Goal: Task Accomplishment & Management: Manage account settings

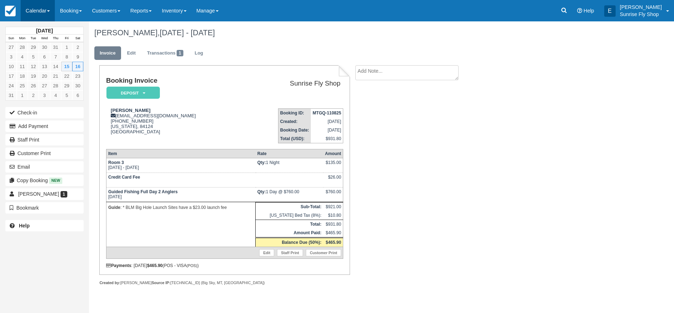
click at [40, 8] on link "Calendar" at bounding box center [38, 10] width 34 height 21
click at [28, 65] on link "Month" at bounding box center [49, 67] width 56 height 15
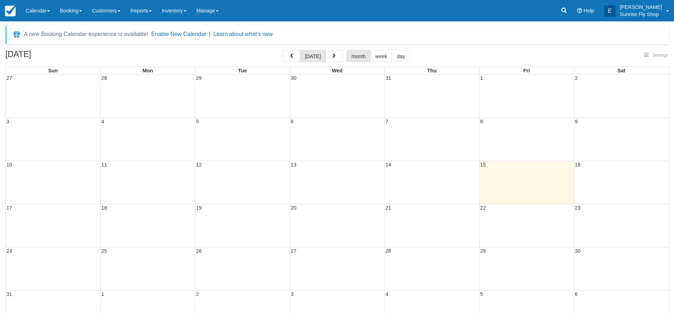
select select
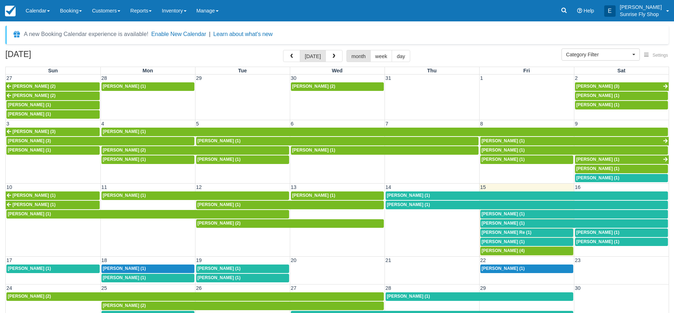
click at [489, 248] on span "[PERSON_NAME] (4)" at bounding box center [503, 250] width 43 height 5
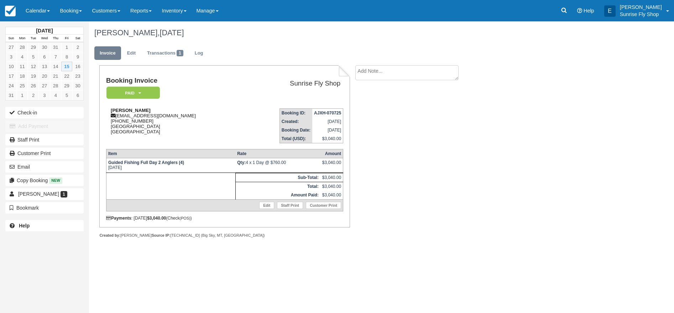
click at [166, 117] on div "[PERSON_NAME] [EMAIL_ADDRESS][DOMAIN_NAME] [PHONE_NUMBER] [GEOGRAPHIC_DATA] [GE…" at bounding box center [175, 121] width 139 height 27
drag, startPoint x: 172, startPoint y: 116, endPoint x: 115, endPoint y: 118, distance: 56.3
click at [115, 118] on div "John Courtney jrcourtney63@gmail.com 1 (306) 221-5920 Saskatchewan Canada" at bounding box center [175, 121] width 139 height 27
copy div "jrcourtney63@gmail.com"
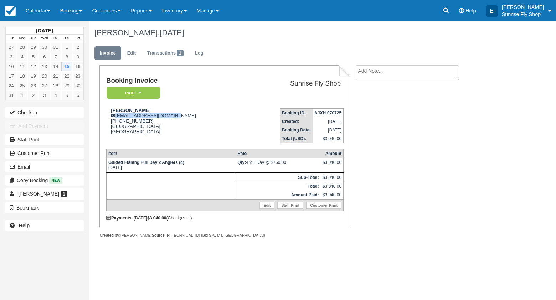
drag, startPoint x: 25, startPoint y: 9, endPoint x: 34, endPoint y: 28, distance: 21.2
click at [24, 10] on link "Calendar" at bounding box center [38, 10] width 34 height 21
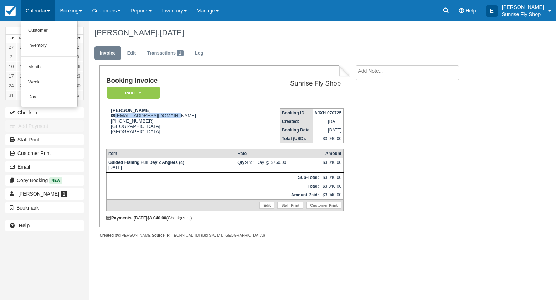
click at [43, 64] on link "Month" at bounding box center [49, 67] width 56 height 15
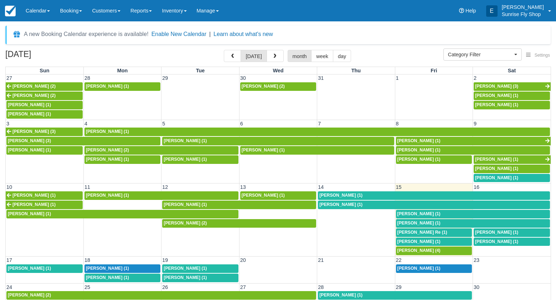
select select
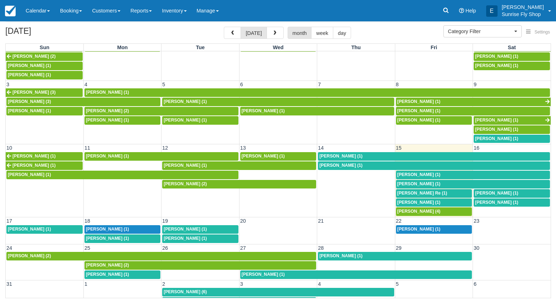
scroll to position [23, 0]
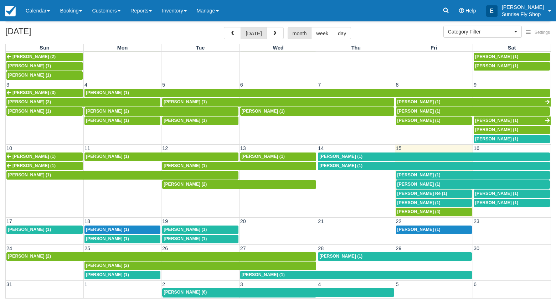
click at [405, 191] on span "Dean Re (1)" at bounding box center [422, 193] width 50 height 5
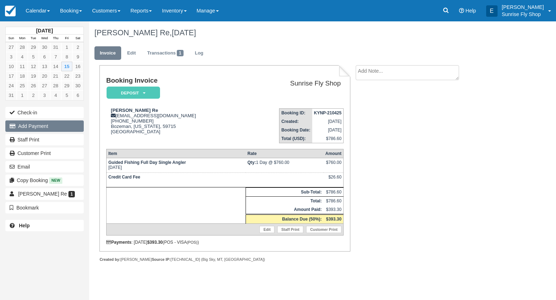
scroll to position [0, 0]
click at [47, 128] on button "Add Payment" at bounding box center [44, 125] width 78 height 11
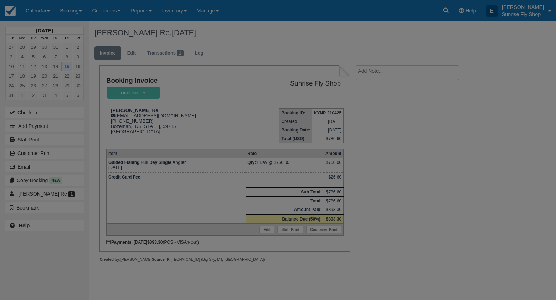
type input "08/15/25"
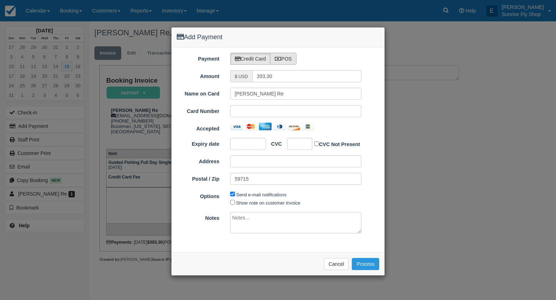
click at [295, 56] on label "POS" at bounding box center [283, 59] width 26 height 12
radio input "true"
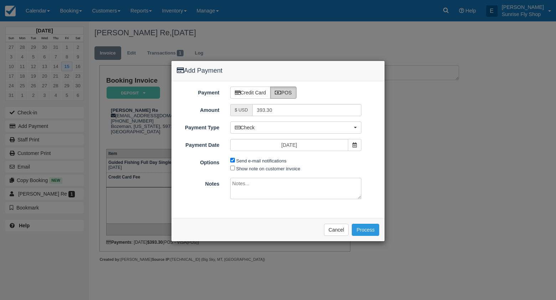
click at [280, 94] on icon at bounding box center [278, 92] width 6 height 5
click at [283, 126] on span "Check" at bounding box center [294, 127] width 118 height 7
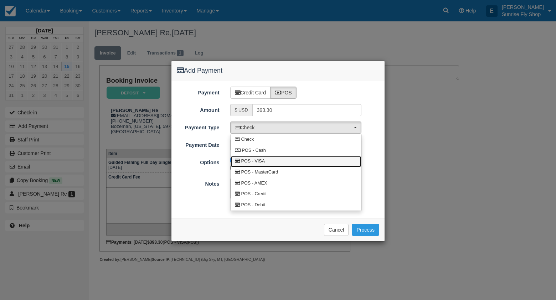
click at [266, 158] on link "POS - VISA" at bounding box center [295, 161] width 131 height 11
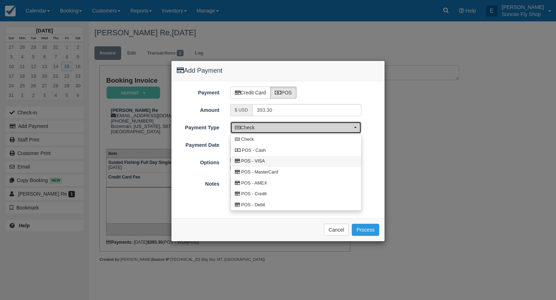
select select "VISA"
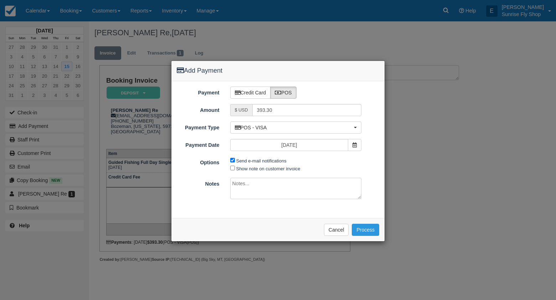
click at [233, 160] on input "Send e-mail notifications" at bounding box center [232, 160] width 5 height 5
checkbox input "false"
click at [365, 228] on button "Process" at bounding box center [365, 230] width 27 height 12
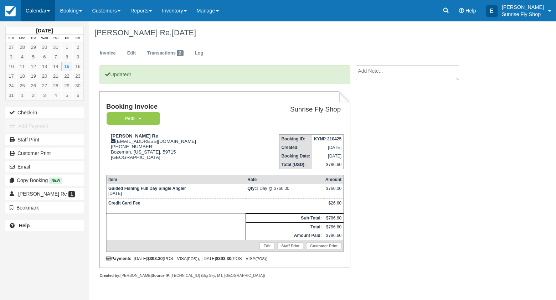
click at [43, 11] on link "Calendar" at bounding box center [38, 10] width 34 height 21
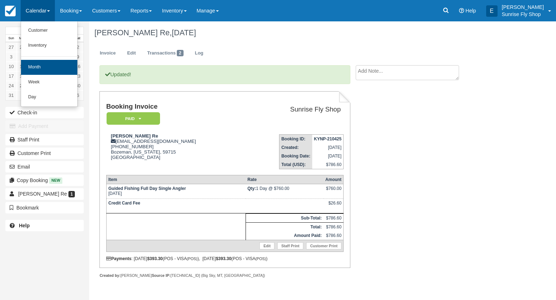
click at [36, 67] on link "Month" at bounding box center [49, 67] width 56 height 15
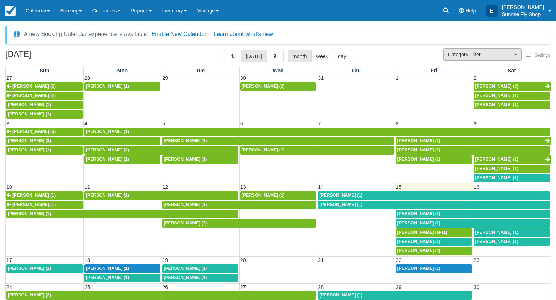
click at [463, 55] on span "Category Filter" at bounding box center [480, 54] width 64 height 7
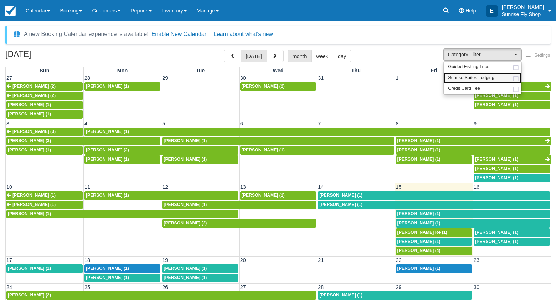
click at [465, 80] on span "Sunrise Suites Lodging" at bounding box center [471, 78] width 46 height 6
select select "1"
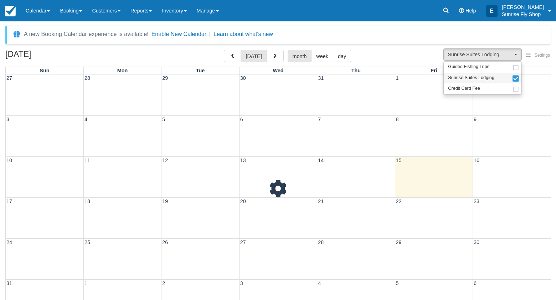
scroll to position [6, 0]
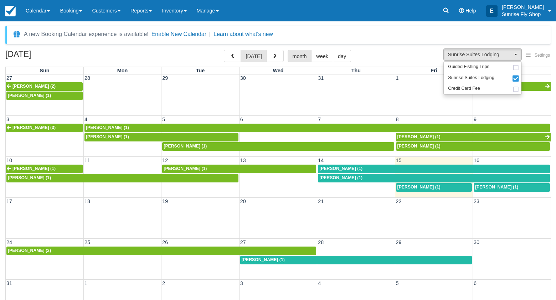
click at [495, 188] on link "Jack Baldwin (1)" at bounding box center [511, 187] width 76 height 9
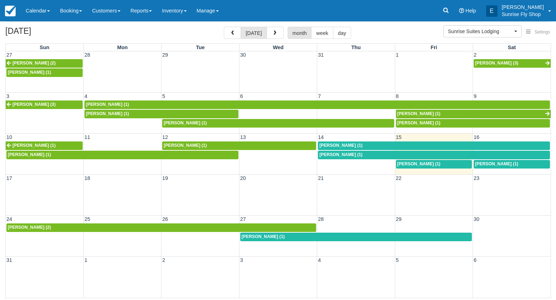
scroll to position [23, 0]
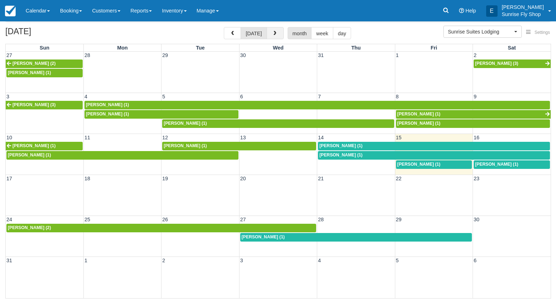
click at [280, 33] on button "button" at bounding box center [274, 33] width 17 height 12
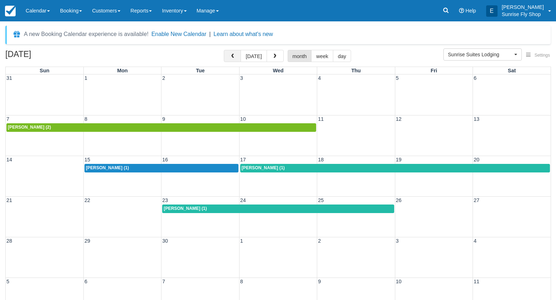
click at [230, 53] on button "button" at bounding box center [232, 56] width 17 height 12
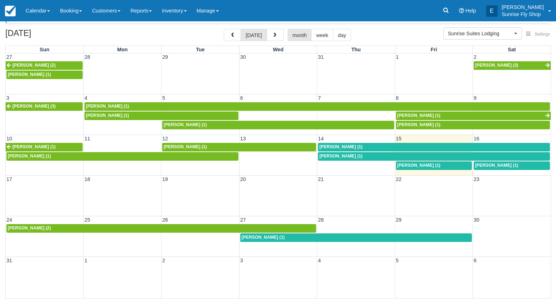
scroll to position [21, 0]
